Goal: Obtain resource: Download file/media

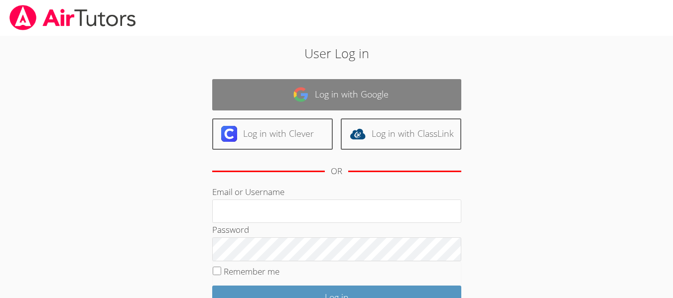
click at [320, 93] on link "Log in with Google" at bounding box center [336, 94] width 249 height 31
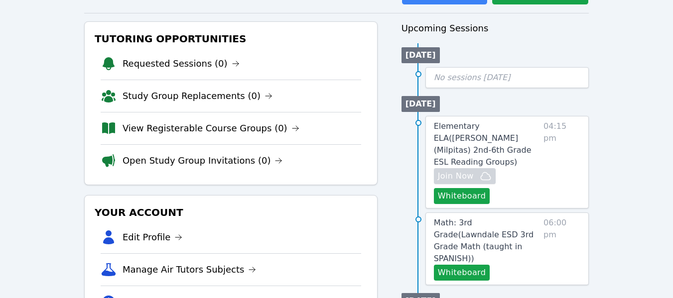
scroll to position [149, 0]
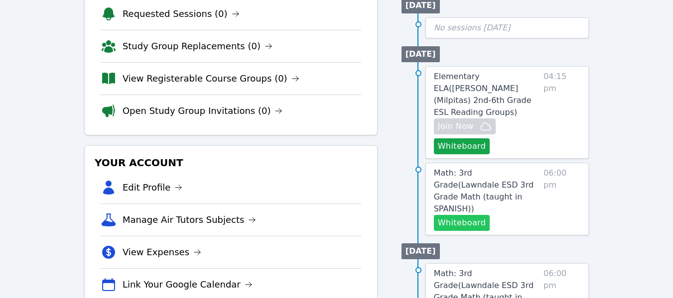
click at [472, 215] on button "Whiteboard" at bounding box center [462, 223] width 56 height 16
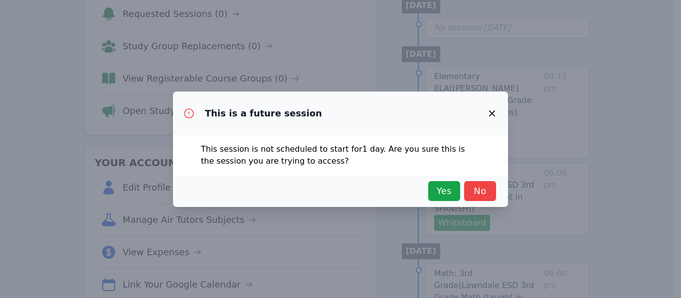
drag, startPoint x: 478, startPoint y: 192, endPoint x: 438, endPoint y: 162, distance: 49.4
click at [438, 162] on div "This is a future session This session is not scheduled to start for 1 day . Are…" at bounding box center [340, 150] width 335 height 116
click at [447, 192] on span "Yes" at bounding box center [444, 191] width 22 height 14
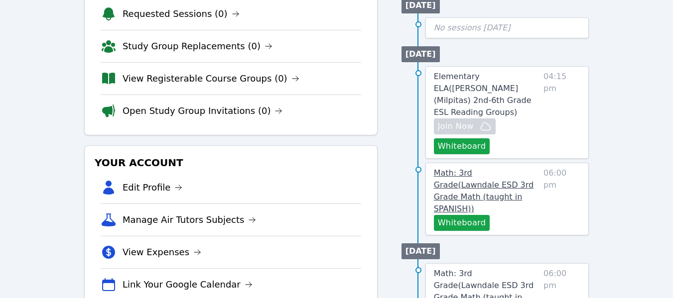
click at [497, 168] on span "Math: 3rd Grade ( Lawndale ESD 3rd Grade Math (taught in SPANISH) )" at bounding box center [484, 190] width 100 height 45
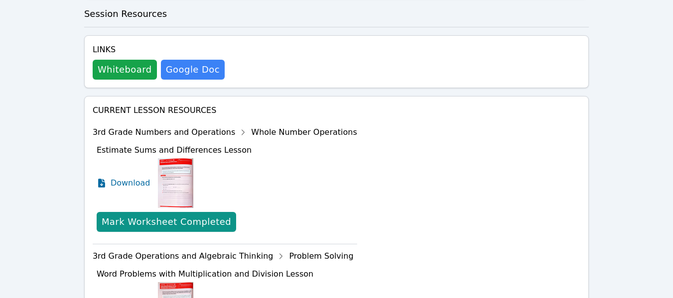
scroll to position [511, 0]
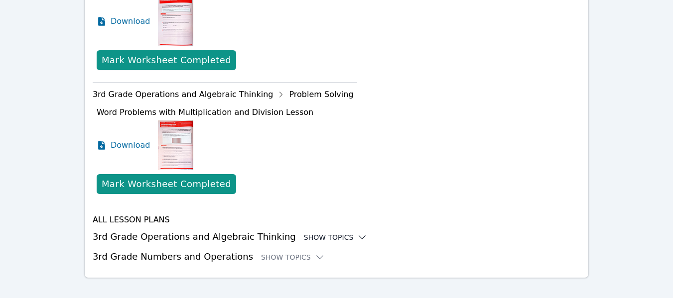
click at [308, 233] on div "Show Topics" at bounding box center [336, 238] width 64 height 10
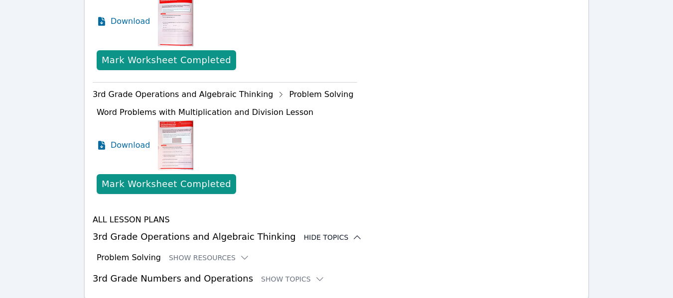
scroll to position [533, 0]
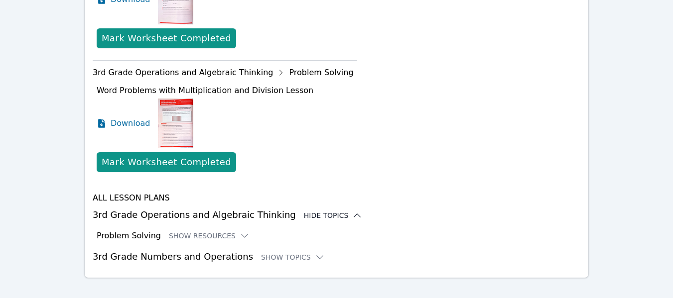
click at [305, 211] on div "Hide Topics" at bounding box center [333, 216] width 59 height 10
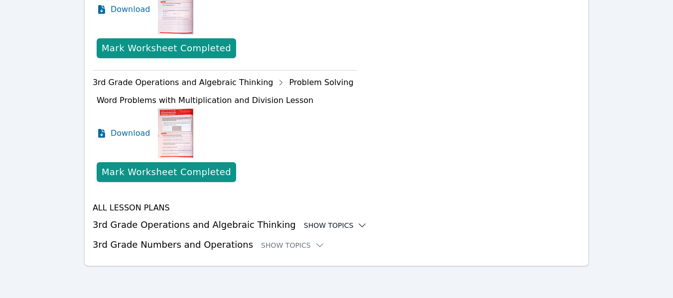
scroll to position [511, 0]
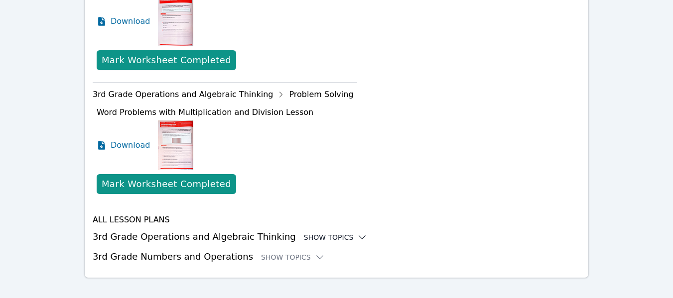
click at [311, 233] on div "Show Topics" at bounding box center [336, 238] width 64 height 10
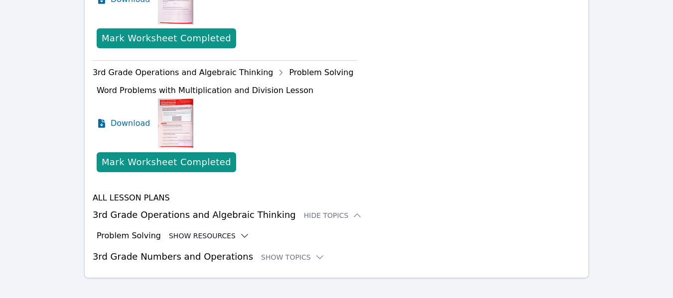
click at [198, 231] on button "Show Resources" at bounding box center [209, 236] width 81 height 10
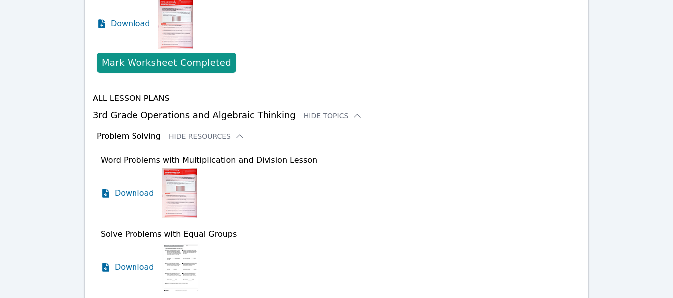
scroll to position [682, 0]
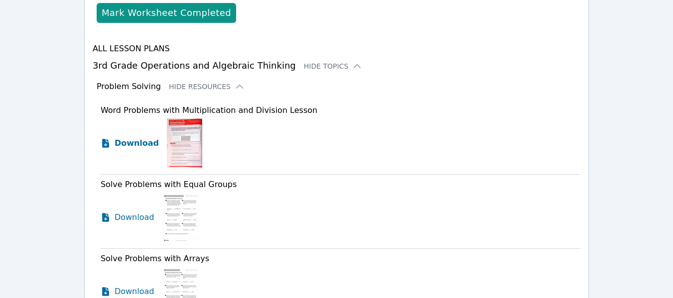
click at [136, 138] on span "Download" at bounding box center [137, 144] width 44 height 12
click at [132, 212] on span "Download" at bounding box center [137, 218] width 44 height 12
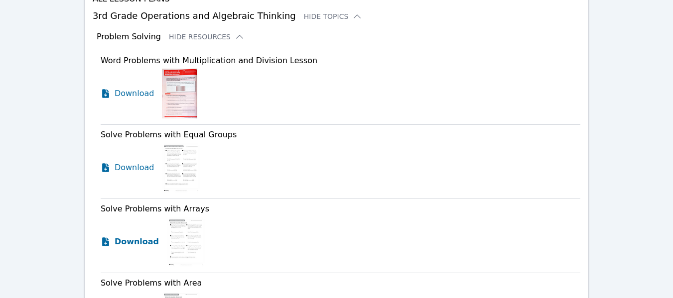
click at [136, 236] on span "Download" at bounding box center [137, 242] width 44 height 12
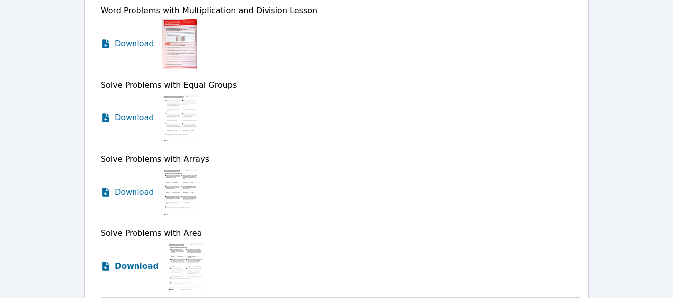
click at [133, 261] on span "Download" at bounding box center [137, 267] width 44 height 12
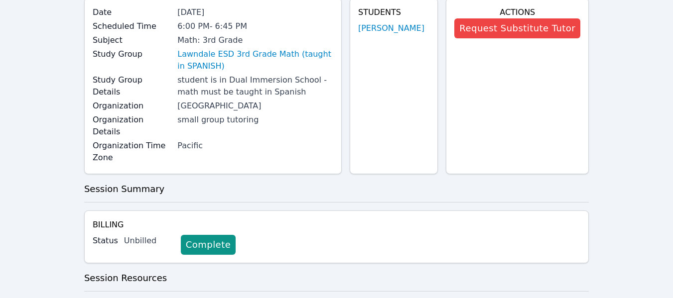
scroll to position [0, 0]
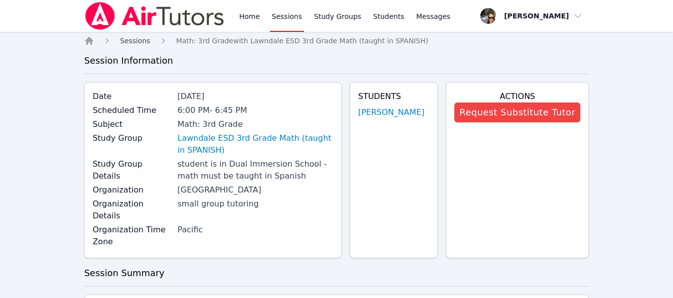
click at [127, 40] on span "Sessions" at bounding box center [135, 41] width 30 height 8
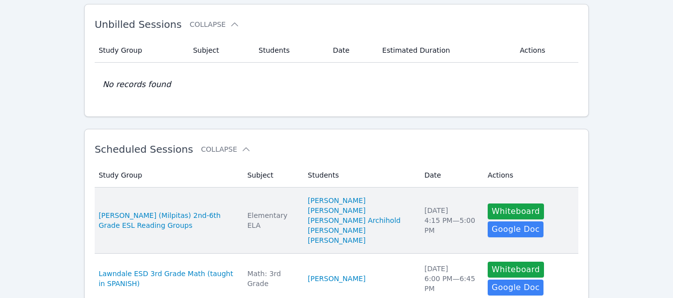
scroll to position [149, 0]
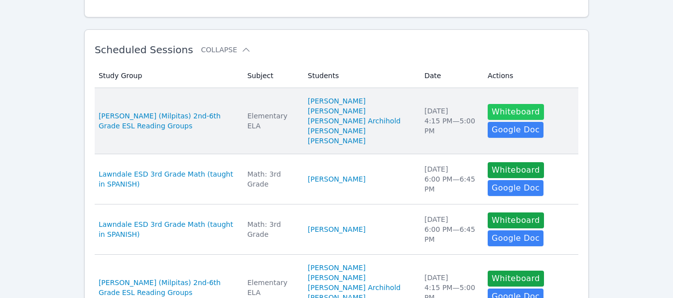
click at [513, 108] on button "Whiteboard" at bounding box center [516, 112] width 56 height 16
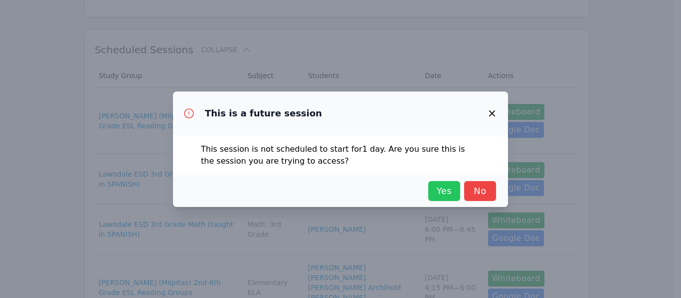
click at [449, 187] on span "Yes" at bounding box center [444, 191] width 22 height 14
